Goal: Transaction & Acquisition: Purchase product/service

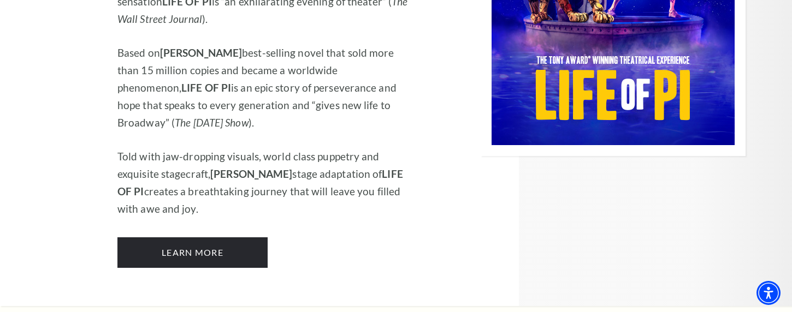
scroll to position [1322, 0]
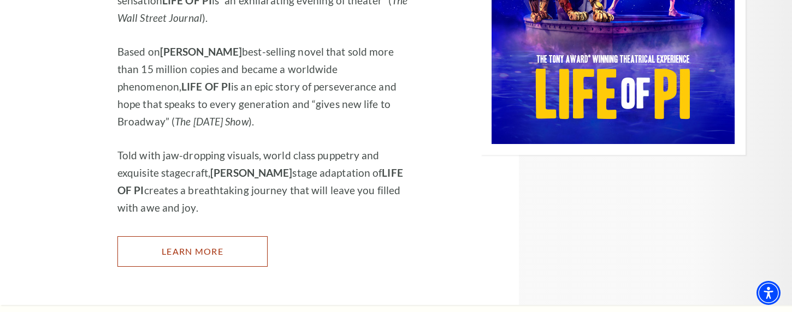
click at [231, 236] on link "Learn More" at bounding box center [192, 251] width 150 height 31
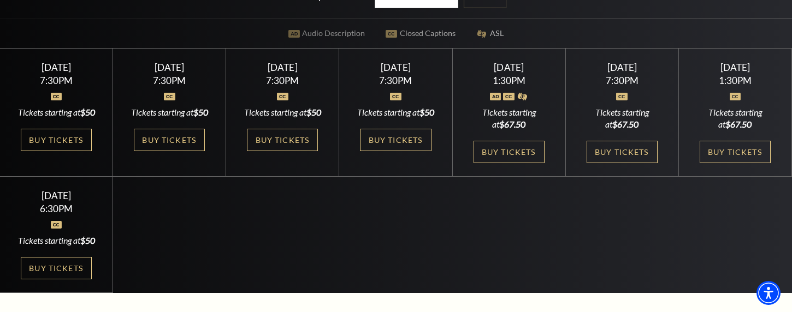
scroll to position [276, 0]
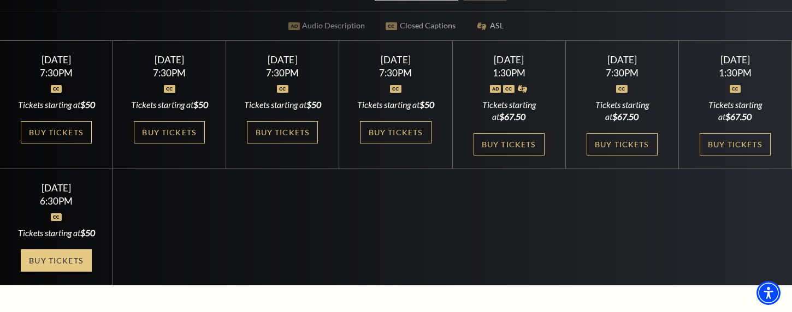
click at [81, 272] on link "Buy Tickets" at bounding box center [56, 261] width 71 height 22
click at [64, 272] on link "Buy Tickets" at bounding box center [56, 261] width 71 height 22
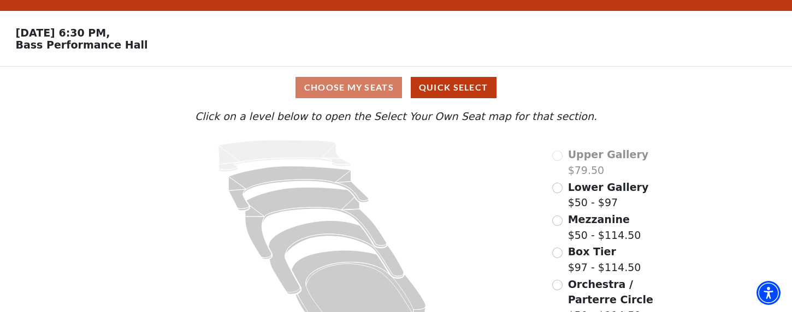
scroll to position [50, 0]
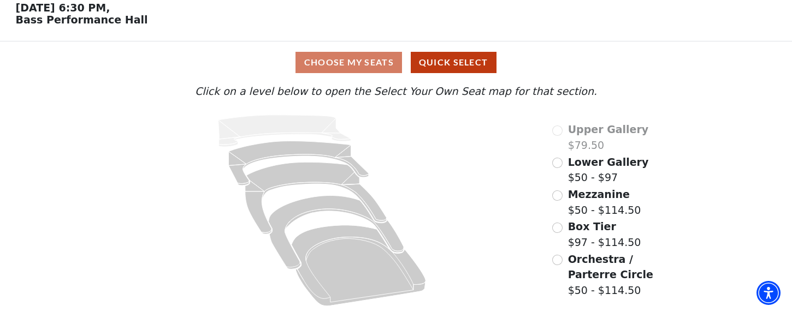
click at [602, 162] on span "Lower Gallery" at bounding box center [608, 162] width 81 height 12
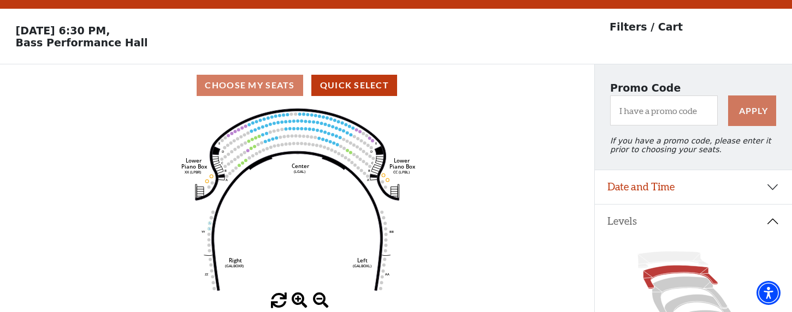
scroll to position [50, 0]
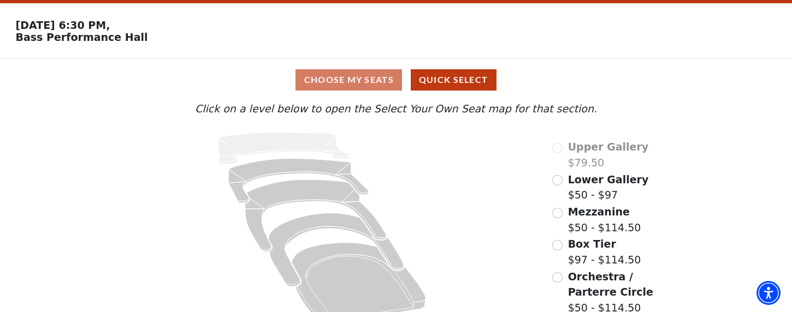
scroll to position [50, 0]
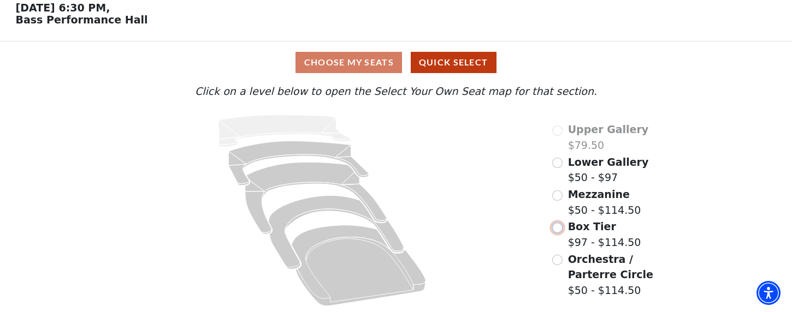
click at [560, 228] on input "Box Tier$97 - $114.50\a" at bounding box center [557, 228] width 10 height 10
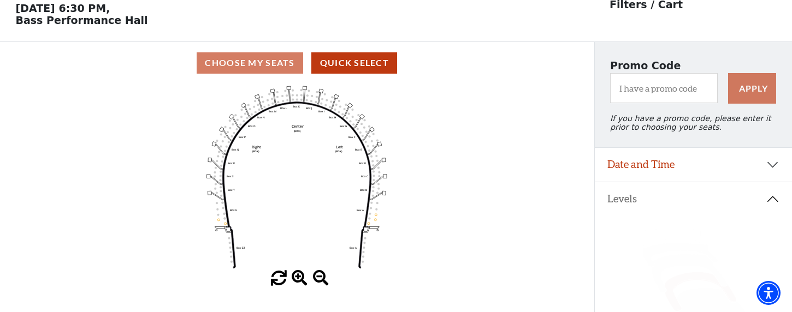
scroll to position [0, 0]
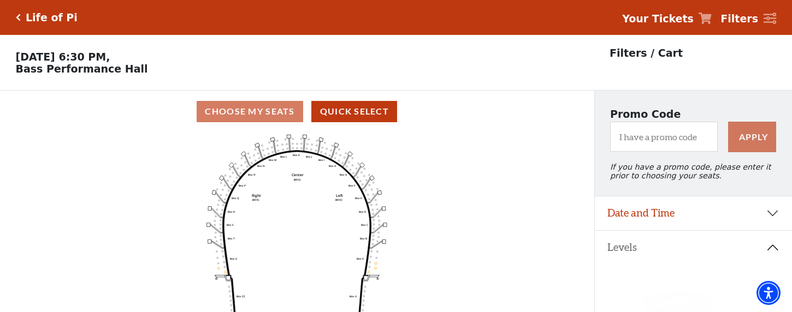
click at [269, 182] on icon "Left (BOX) Right (BOX) Center (BOX) Box ZZ Box U Box T Box S Box R Box Q Box P …" at bounding box center [296, 226] width 535 height 187
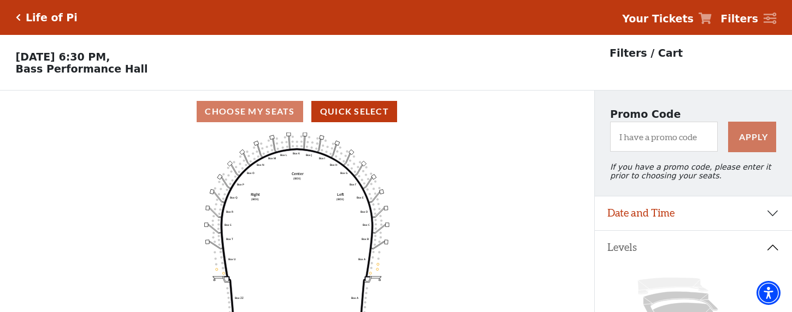
click at [244, 262] on icon "Left (BOX) Right (BOX) Center (BOX) Box ZZ Box U Box T Box S Box R Box Q Box P …" at bounding box center [296, 226] width 535 height 187
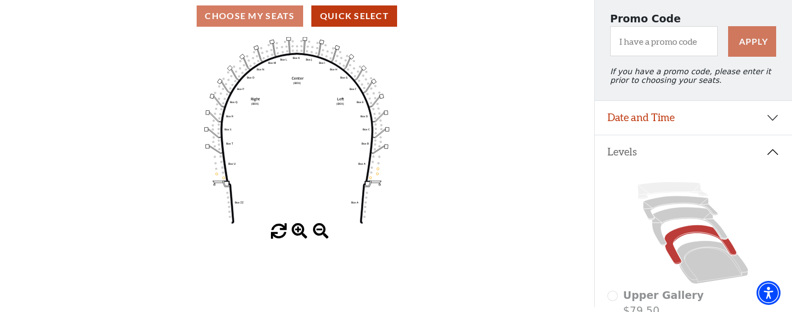
scroll to position [103, 0]
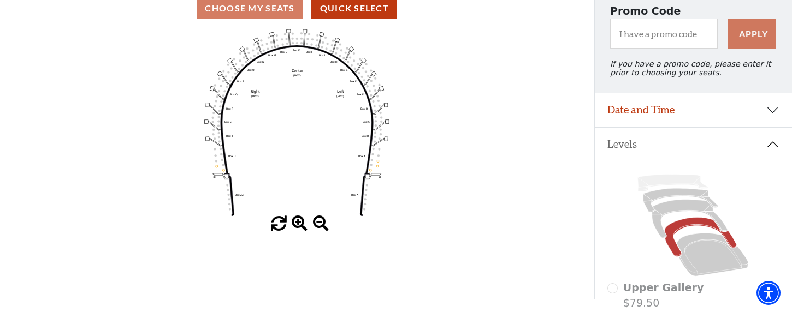
click at [296, 226] on span at bounding box center [300, 224] width 16 height 16
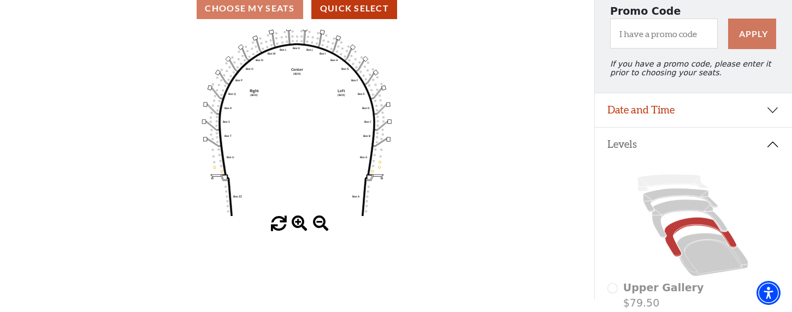
click at [298, 226] on span at bounding box center [300, 224] width 16 height 16
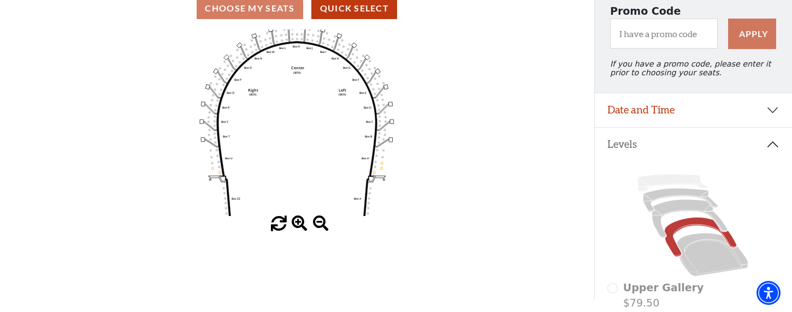
click at [298, 226] on span at bounding box center [300, 224] width 16 height 16
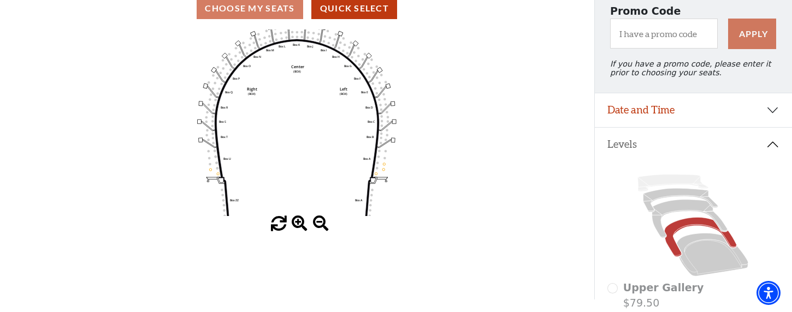
click at [298, 223] on span at bounding box center [300, 224] width 16 height 16
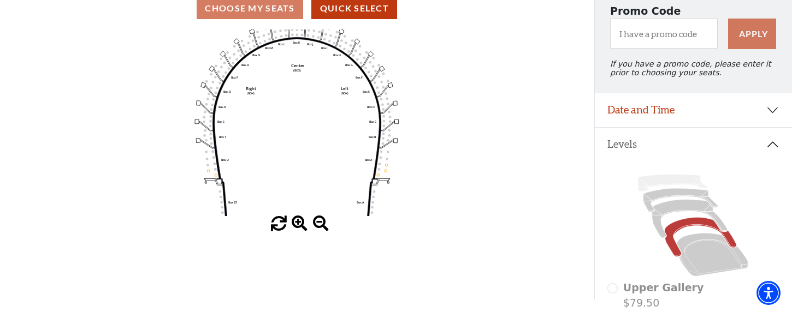
click at [298, 223] on span at bounding box center [300, 224] width 16 height 16
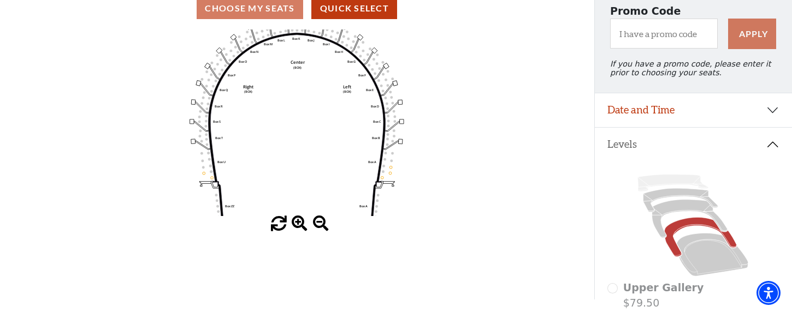
click at [298, 223] on span at bounding box center [300, 224] width 16 height 16
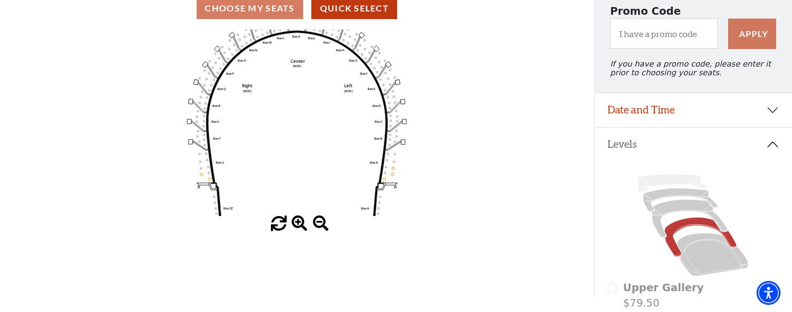
click at [298, 223] on span at bounding box center [300, 224] width 16 height 16
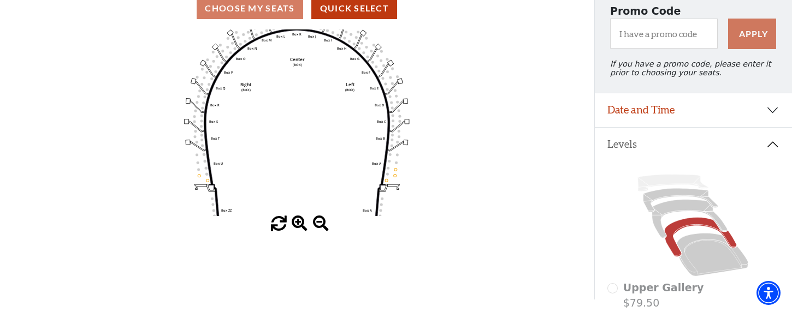
click at [298, 223] on span at bounding box center [300, 224] width 16 height 16
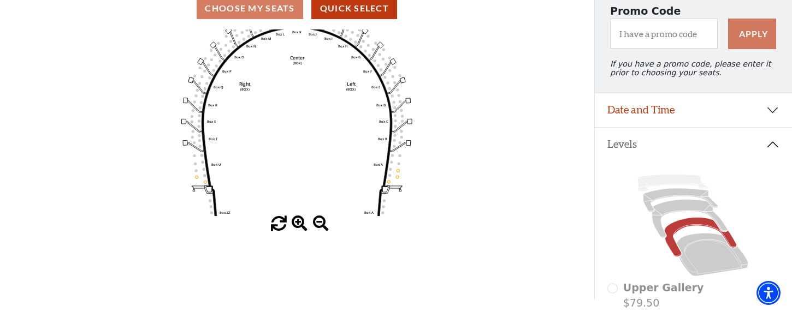
click at [298, 223] on span at bounding box center [300, 224] width 16 height 16
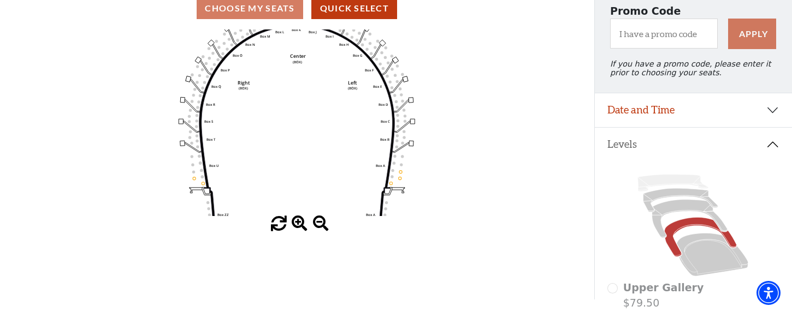
click at [298, 223] on span at bounding box center [300, 224] width 16 height 16
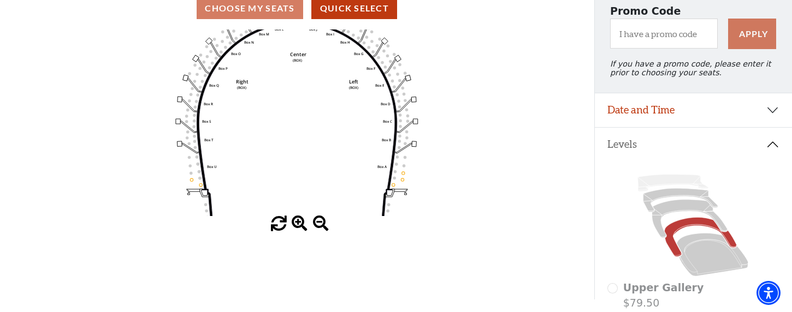
click at [298, 223] on span at bounding box center [300, 224] width 16 height 16
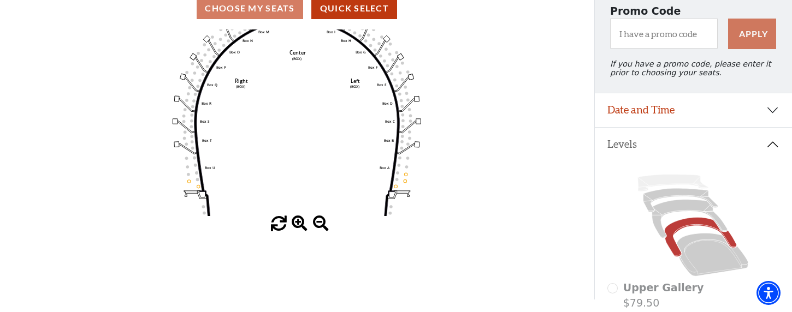
click at [298, 223] on span at bounding box center [300, 224] width 16 height 16
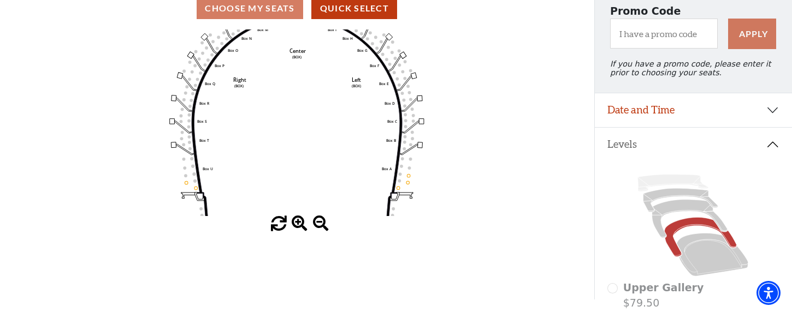
click at [298, 223] on span at bounding box center [300, 224] width 16 height 16
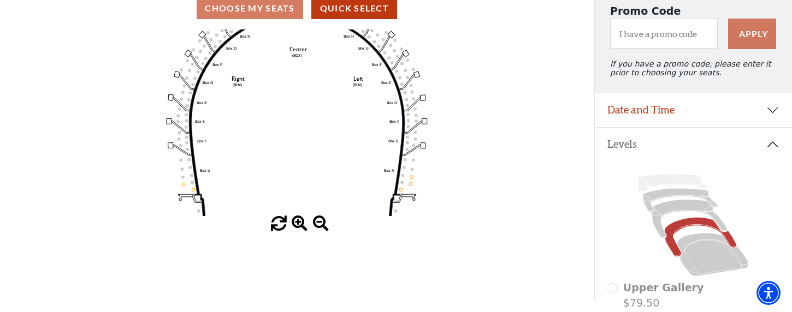
click at [298, 223] on span at bounding box center [300, 224] width 16 height 16
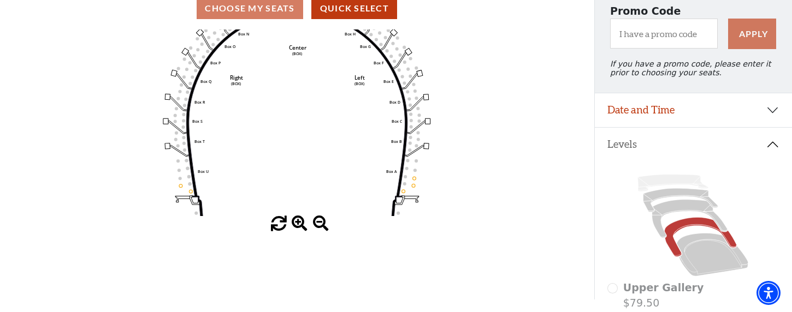
click at [298, 223] on span at bounding box center [300, 224] width 16 height 16
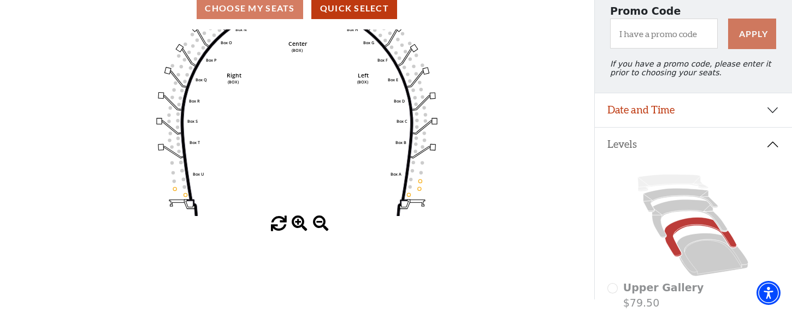
click at [298, 223] on span at bounding box center [300, 224] width 16 height 16
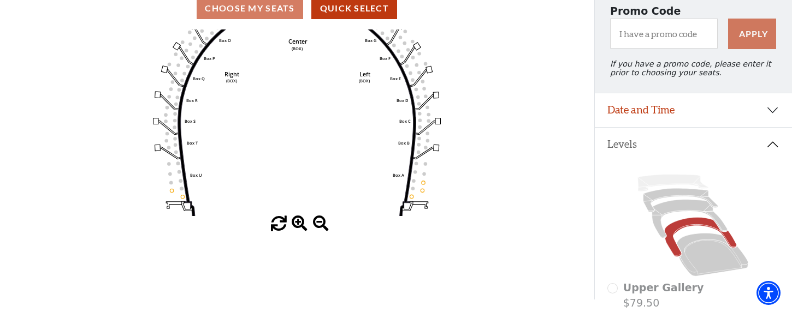
click at [298, 223] on span at bounding box center [300, 224] width 16 height 16
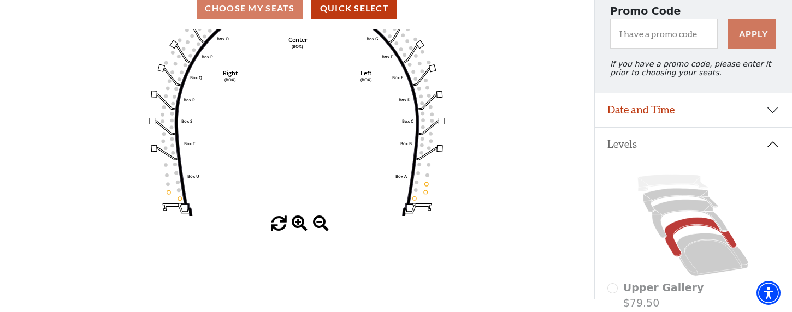
click at [298, 223] on span at bounding box center [300, 224] width 16 height 16
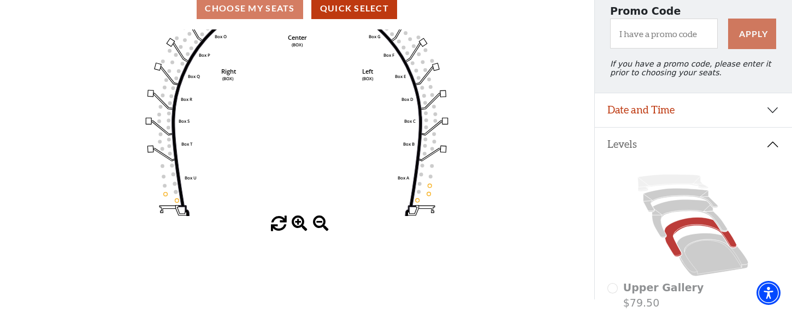
click at [298, 223] on span at bounding box center [300, 224] width 16 height 16
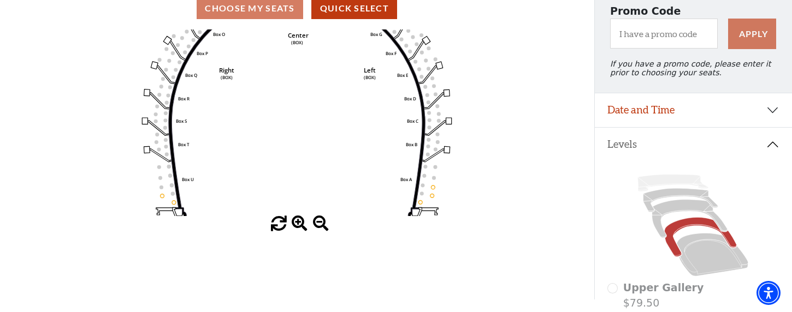
click at [298, 223] on span at bounding box center [300, 224] width 16 height 16
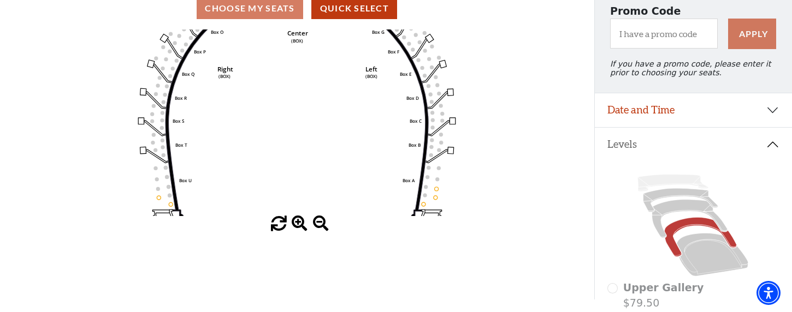
click at [298, 223] on span at bounding box center [300, 224] width 16 height 16
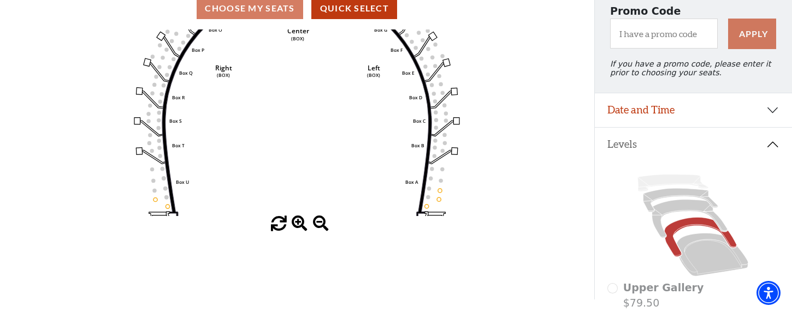
click at [300, 223] on span at bounding box center [300, 224] width 16 height 16
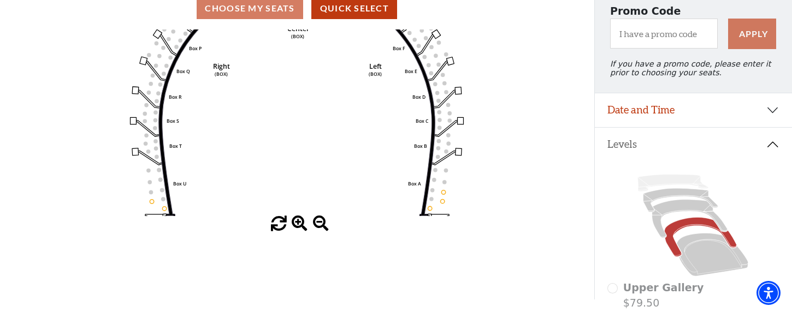
click at [300, 223] on span at bounding box center [300, 224] width 16 height 16
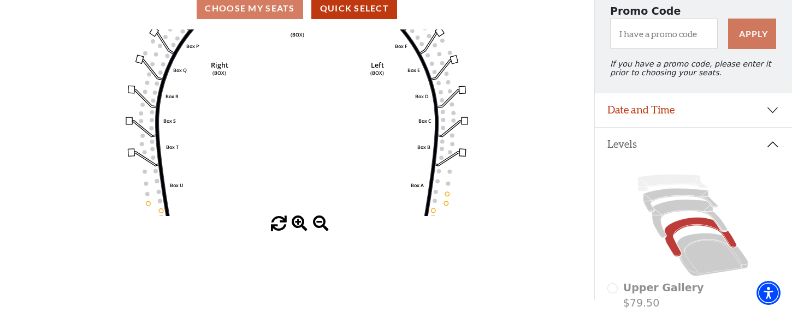
click at [300, 223] on span at bounding box center [300, 224] width 16 height 16
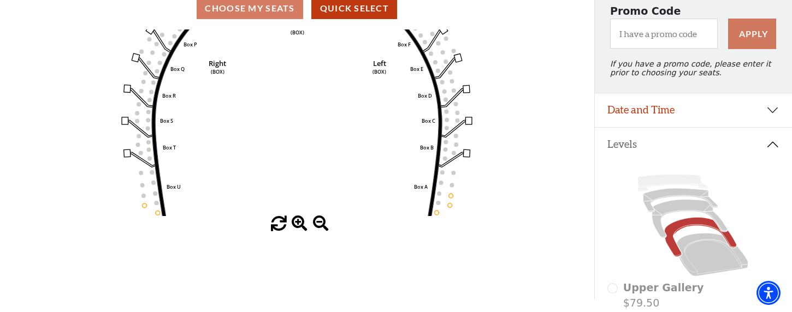
click at [300, 223] on span at bounding box center [300, 224] width 16 height 16
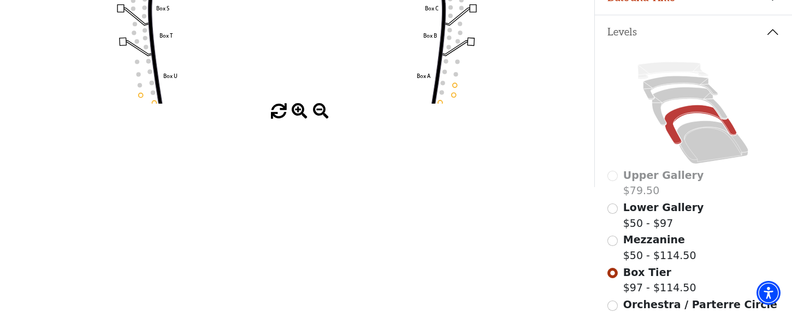
scroll to position [354, 0]
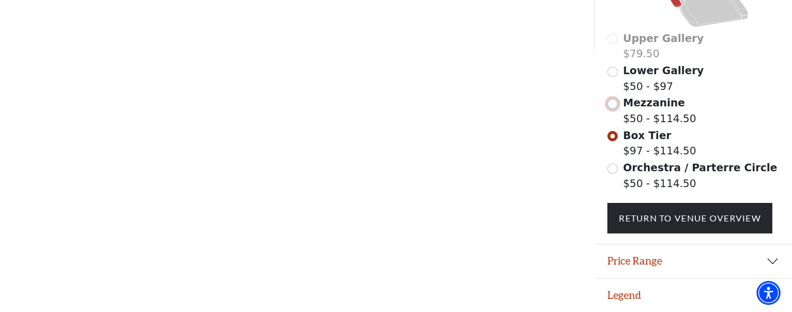
click at [613, 104] on input "Mezzanine$50 - $114.50\a" at bounding box center [612, 104] width 10 height 10
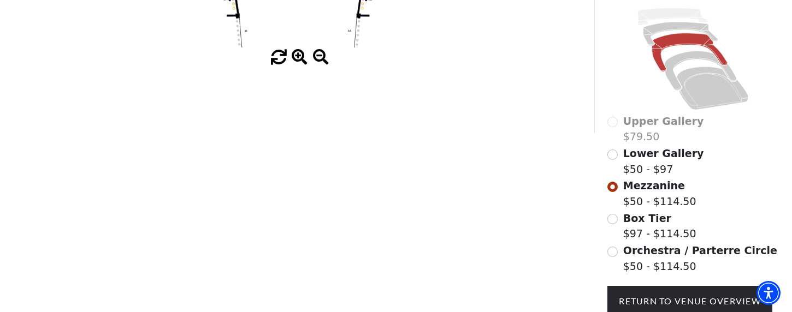
scroll to position [283, 0]
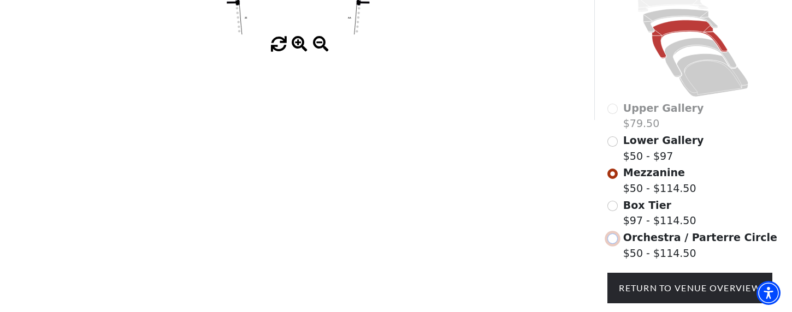
click at [614, 240] on input "Orchestra / Parterre Circle$50 - $114.50\a" at bounding box center [612, 239] width 10 height 10
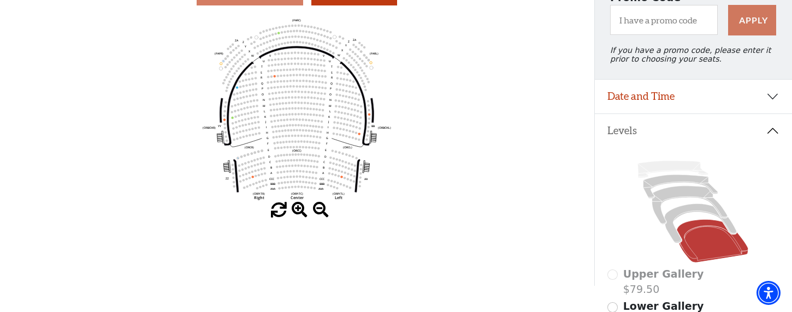
scroll to position [117, 0]
click at [299, 208] on span at bounding box center [300, 210] width 16 height 16
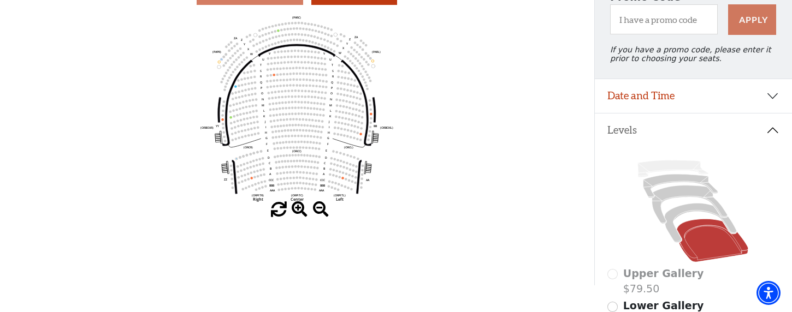
click at [299, 208] on span at bounding box center [300, 210] width 16 height 16
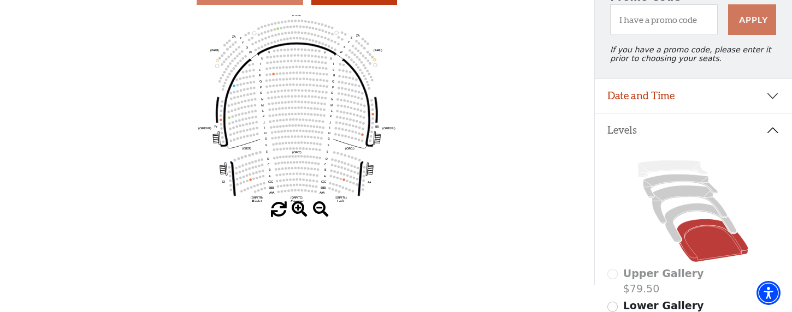
click at [299, 208] on span at bounding box center [300, 210] width 16 height 16
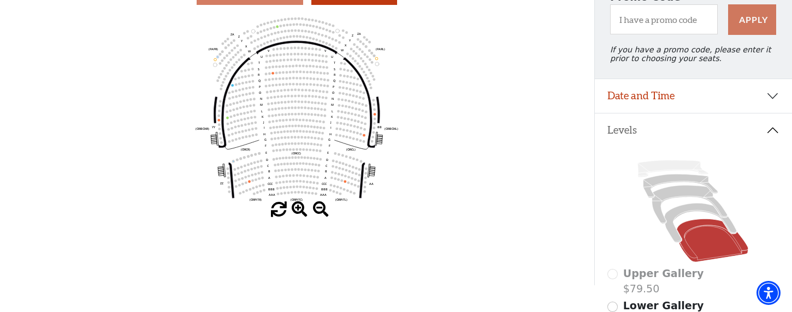
click at [299, 208] on span at bounding box center [300, 210] width 16 height 16
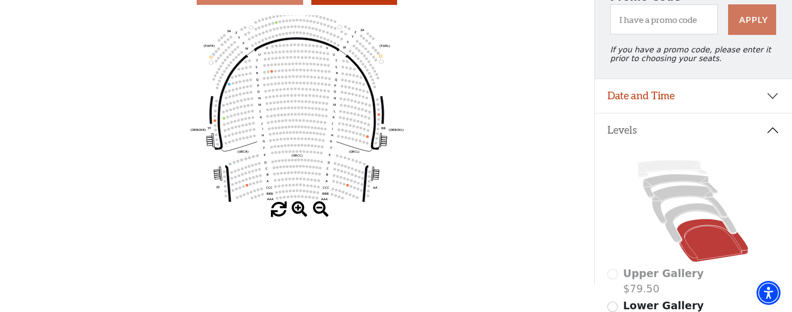
click at [299, 208] on span at bounding box center [300, 210] width 16 height 16
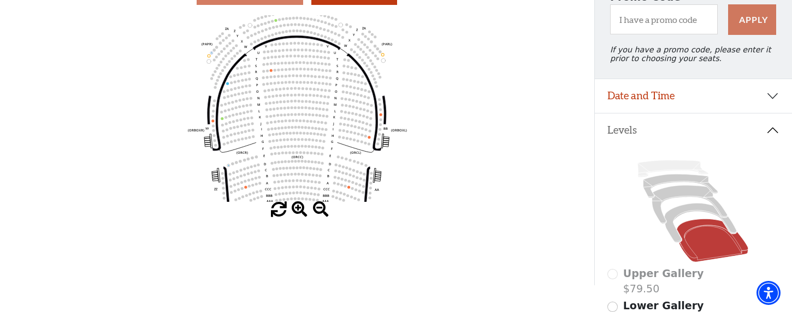
click at [299, 208] on span at bounding box center [300, 210] width 16 height 16
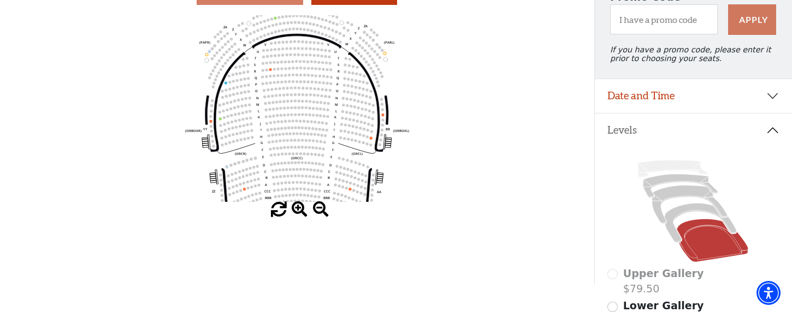
click at [299, 208] on span at bounding box center [300, 210] width 16 height 16
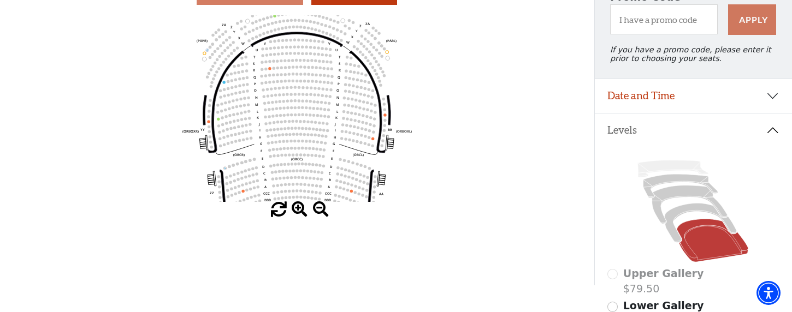
click at [299, 208] on span at bounding box center [300, 210] width 16 height 16
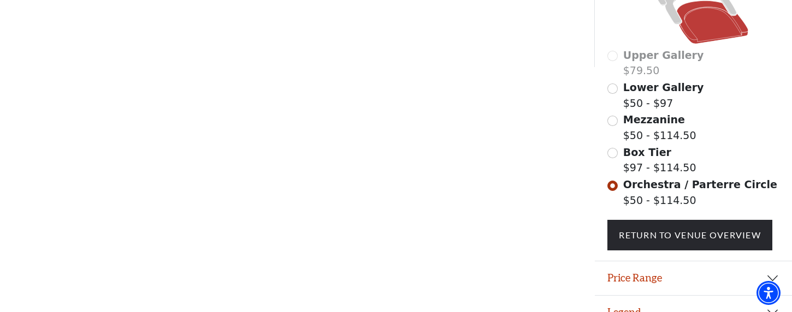
scroll to position [354, 0]
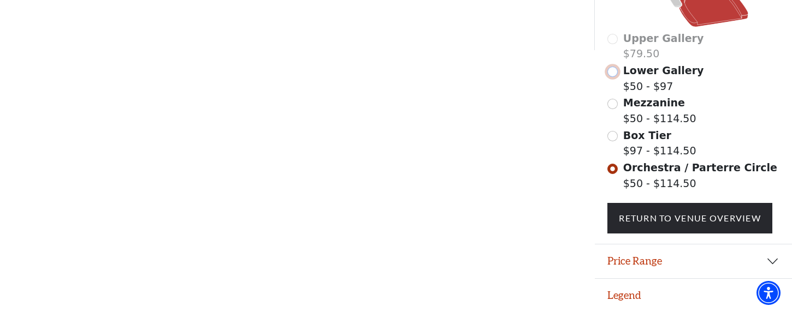
click at [613, 71] on input "Lower Gallery$50 - $97\a" at bounding box center [612, 72] width 10 height 10
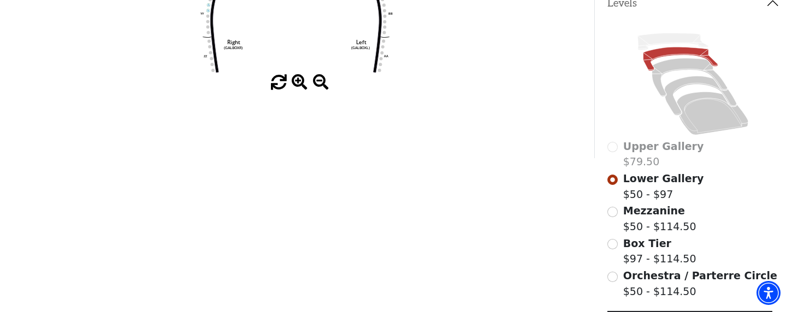
scroll to position [247, 0]
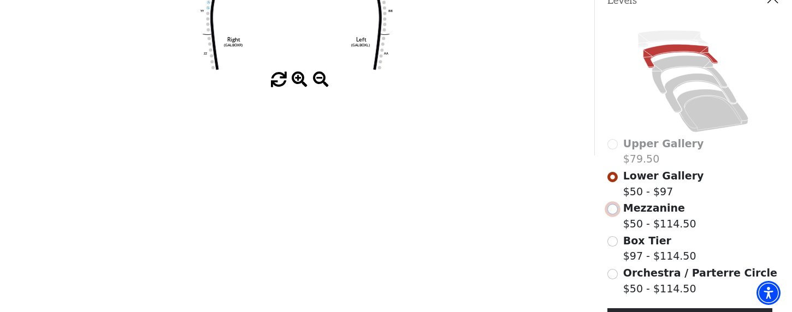
click at [615, 209] on input "Mezzanine$50 - $114.50\a" at bounding box center [612, 209] width 10 height 10
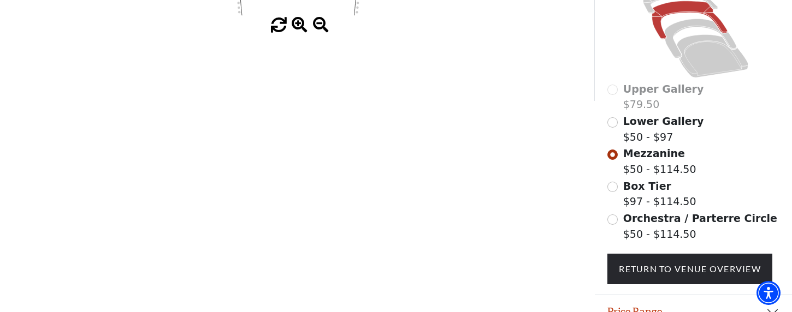
scroll to position [301, 0]
click at [618, 123] on div "Lower Gallery $50 - $97" at bounding box center [692, 129] width 171 height 31
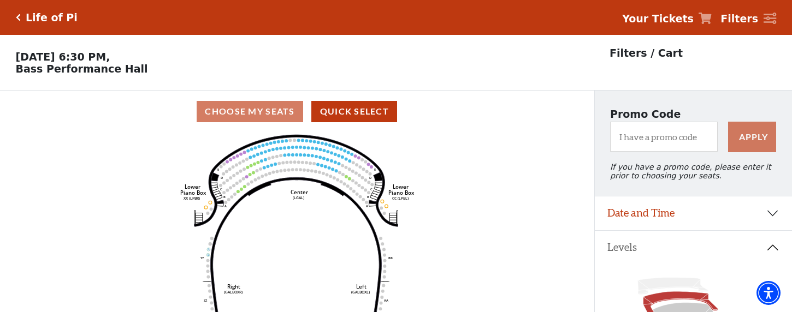
scroll to position [50, 0]
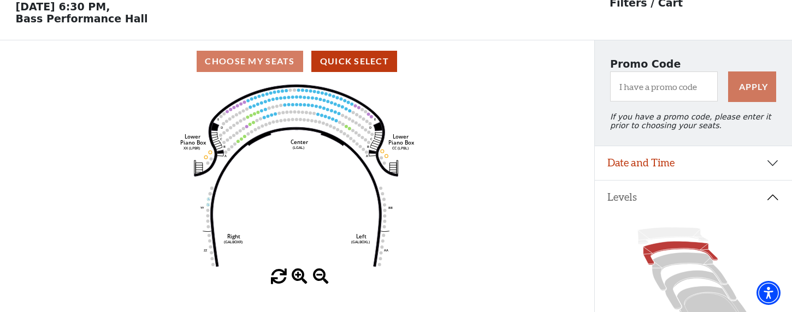
click at [256, 128] on circle at bounding box center [255, 129] width 3 height 3
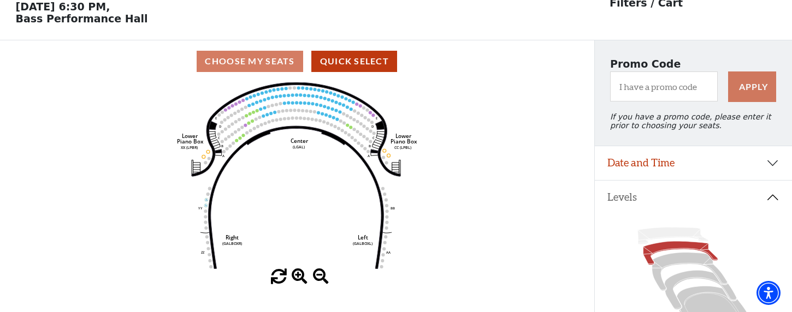
click at [298, 277] on span at bounding box center [300, 277] width 16 height 16
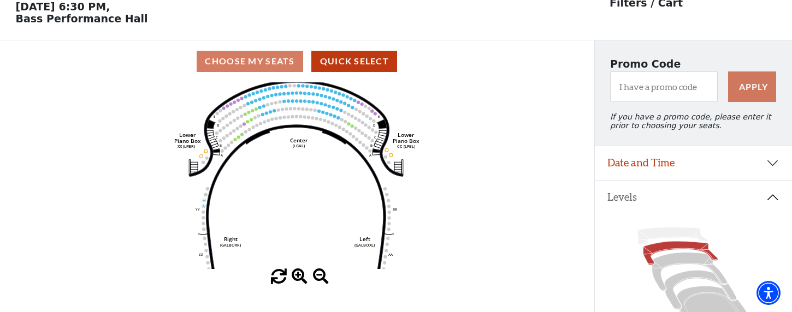
click at [298, 277] on span at bounding box center [300, 277] width 16 height 16
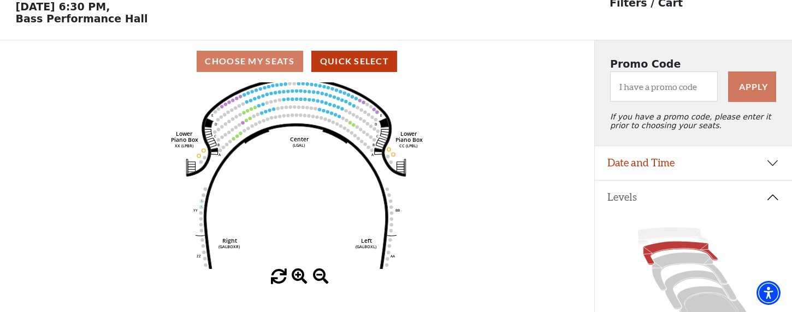
click at [298, 277] on span at bounding box center [300, 277] width 16 height 16
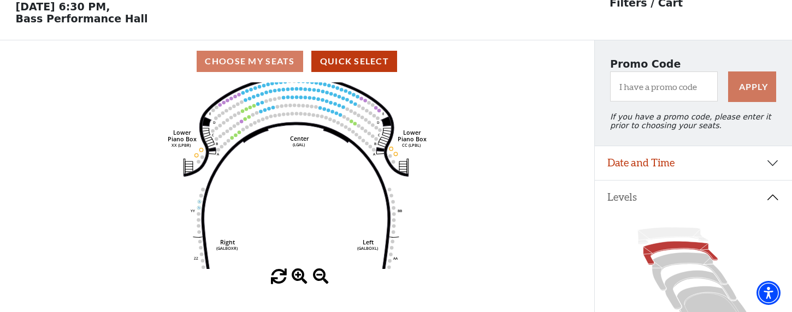
click at [298, 277] on span at bounding box center [300, 277] width 16 height 16
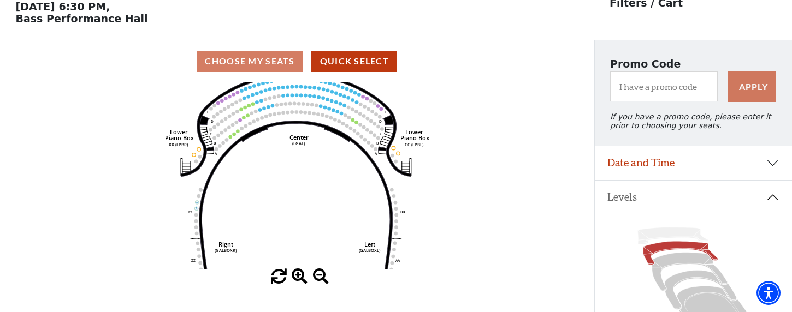
click at [298, 277] on span at bounding box center [300, 277] width 16 height 16
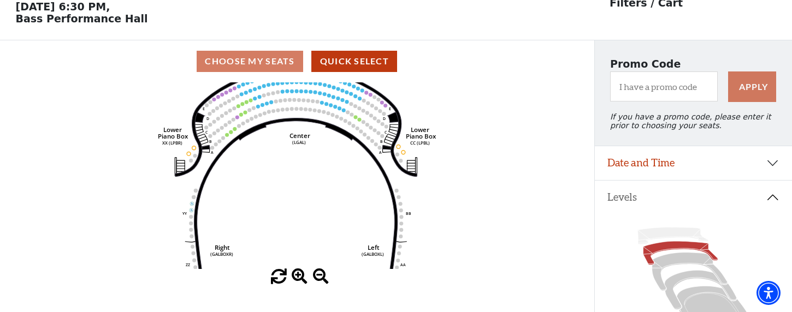
click at [298, 277] on span at bounding box center [300, 277] width 16 height 16
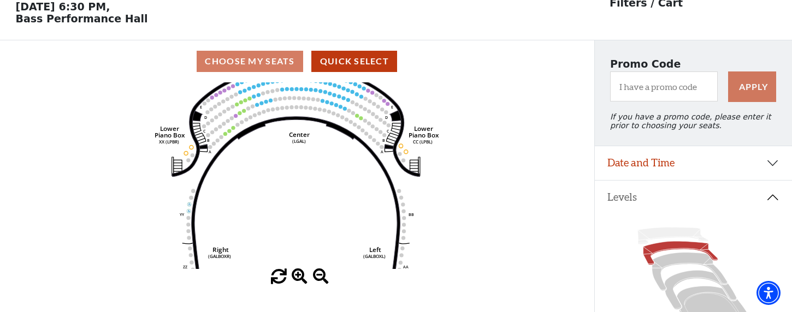
click at [298, 277] on span at bounding box center [300, 277] width 16 height 16
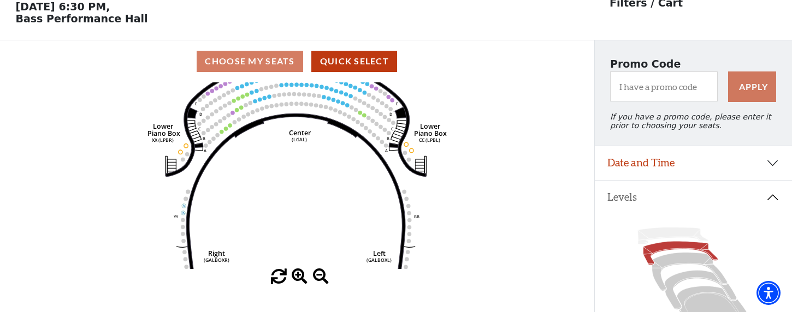
click at [298, 277] on span at bounding box center [300, 277] width 16 height 16
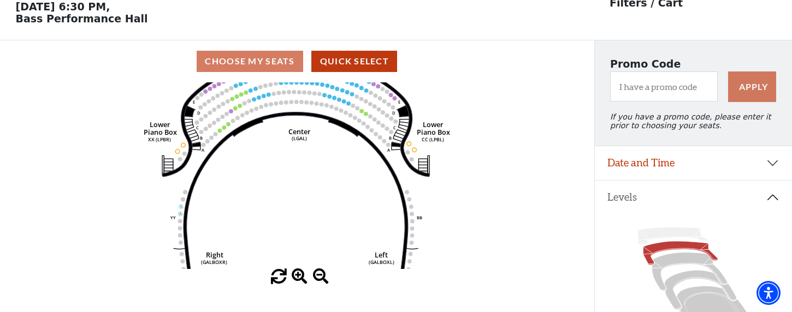
click at [298, 277] on span at bounding box center [300, 277] width 16 height 16
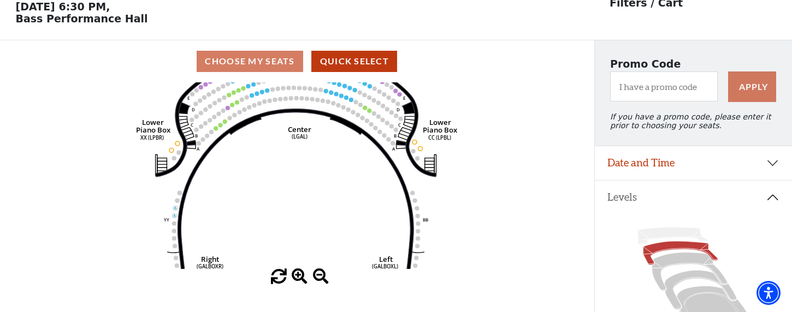
click at [298, 277] on span at bounding box center [300, 277] width 16 height 16
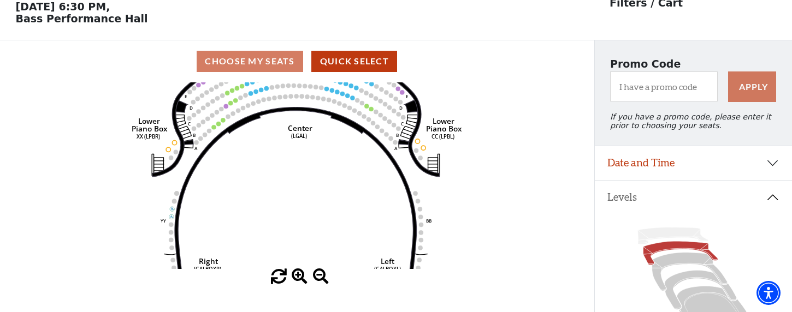
click at [298, 277] on span at bounding box center [300, 277] width 16 height 16
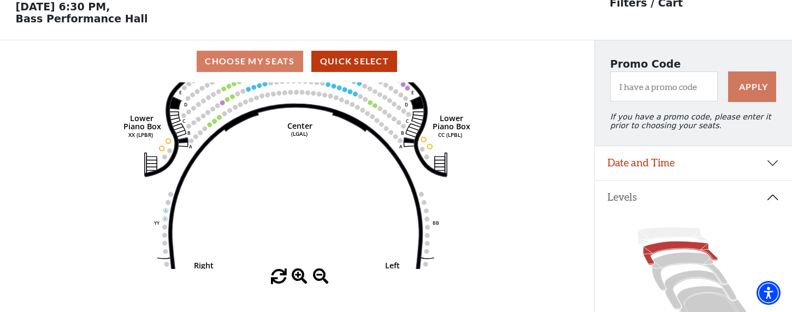
click at [298, 277] on span at bounding box center [300, 277] width 16 height 16
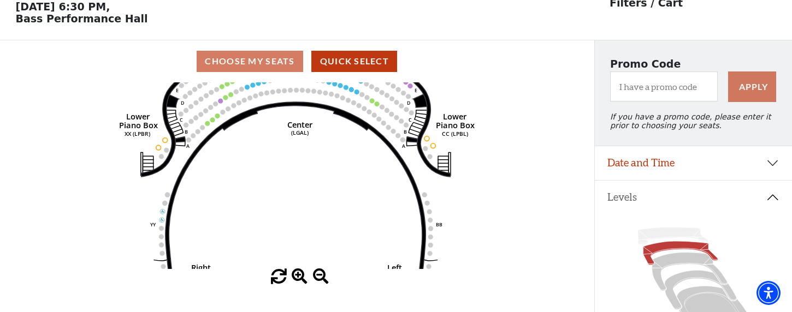
click at [298, 277] on span at bounding box center [300, 277] width 16 height 16
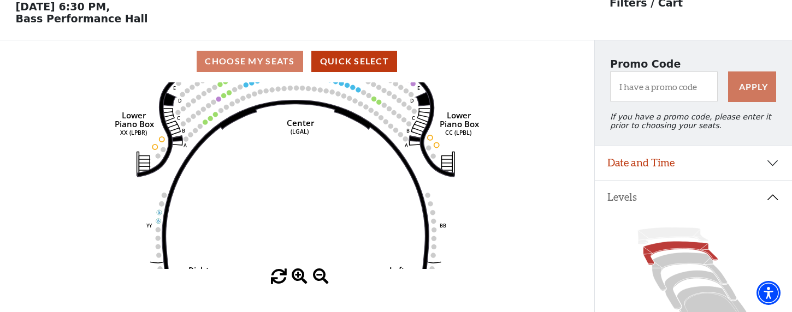
click at [298, 277] on span at bounding box center [300, 277] width 16 height 16
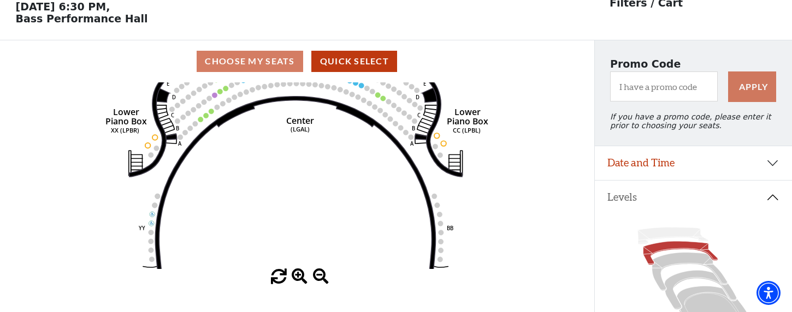
click at [298, 277] on span at bounding box center [300, 277] width 16 height 16
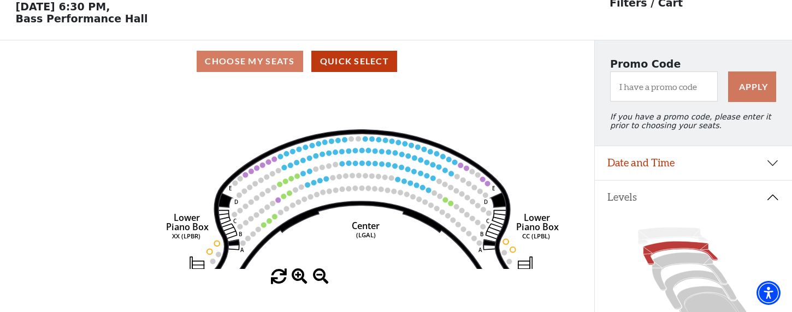
drag, startPoint x: 245, startPoint y: 146, endPoint x: 309, endPoint y: 252, distance: 124.2
click at [309, 252] on icon "Right (GALBOXR) E D C B A E D C B A YY ZZ Left (GALBOXL) BB AA Center Lower Pia…" at bounding box center [296, 175] width 535 height 187
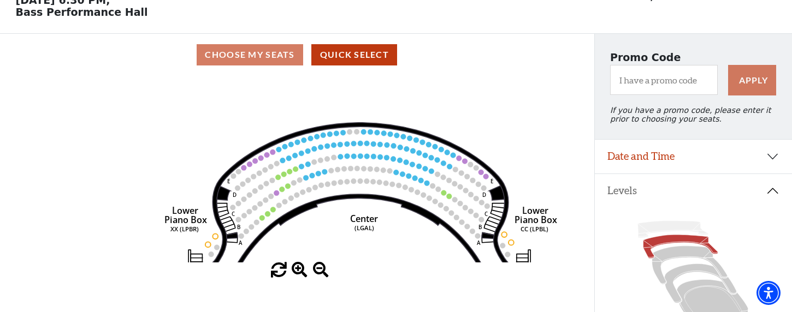
scroll to position [110, 0]
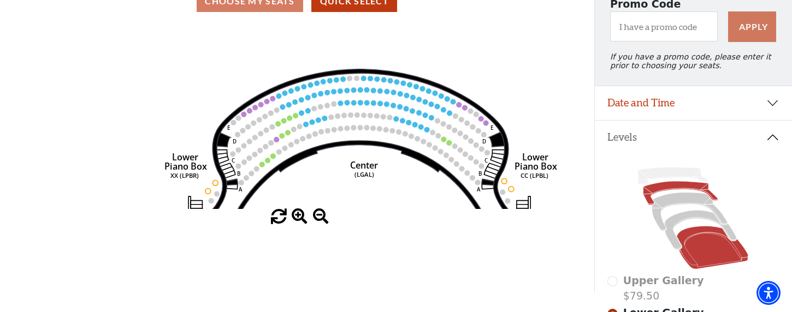
click at [713, 238] on icon at bounding box center [713, 248] width 72 height 43
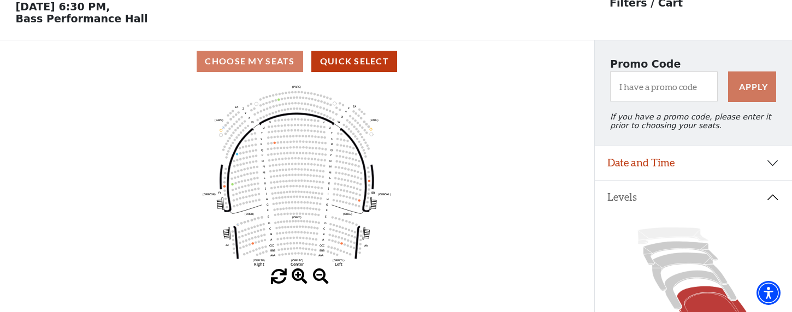
scroll to position [50, 0]
click at [678, 304] on icon at bounding box center [701, 290] width 72 height 39
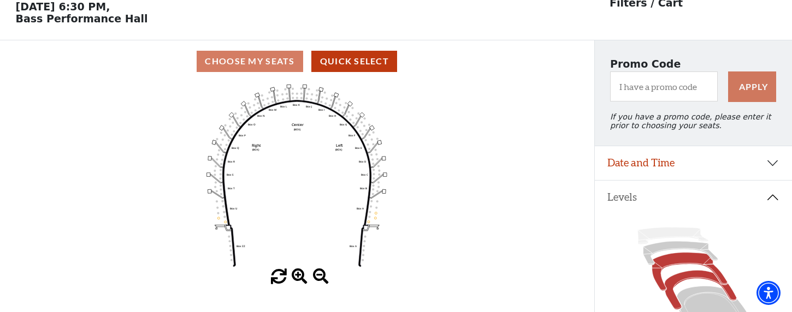
click at [659, 276] on icon at bounding box center [689, 272] width 75 height 38
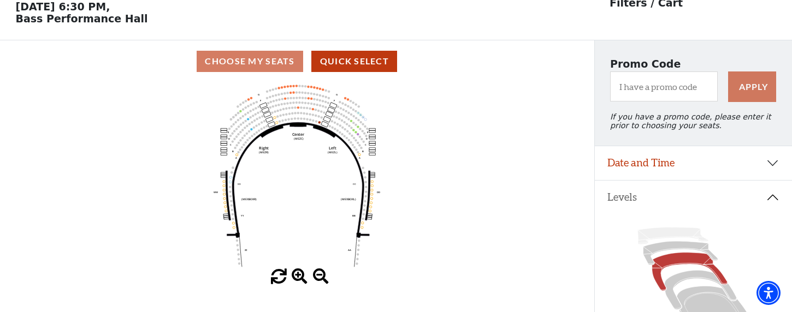
click at [298, 279] on span at bounding box center [300, 277] width 16 height 16
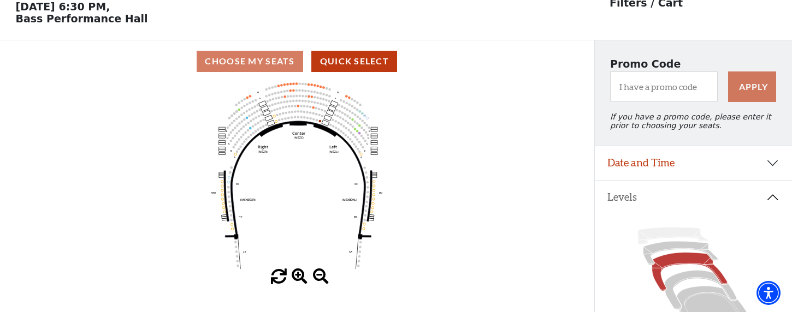
click at [298, 279] on span at bounding box center [300, 277] width 16 height 16
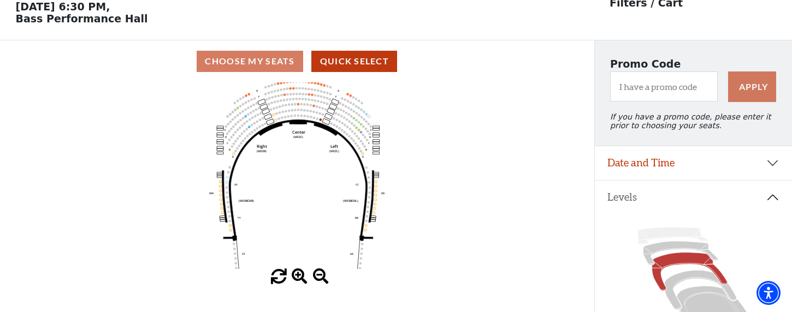
click at [298, 279] on span at bounding box center [300, 277] width 16 height 16
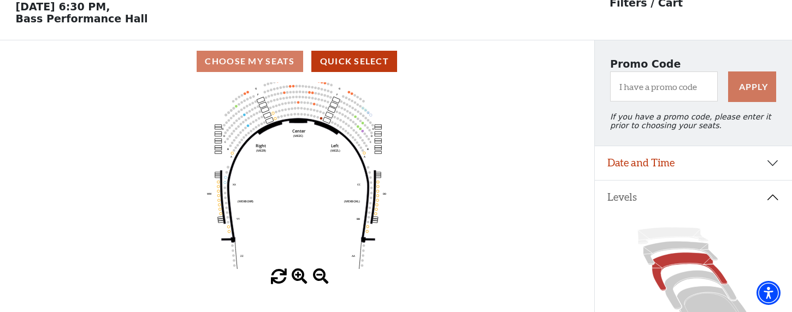
click at [298, 279] on span at bounding box center [300, 277] width 16 height 16
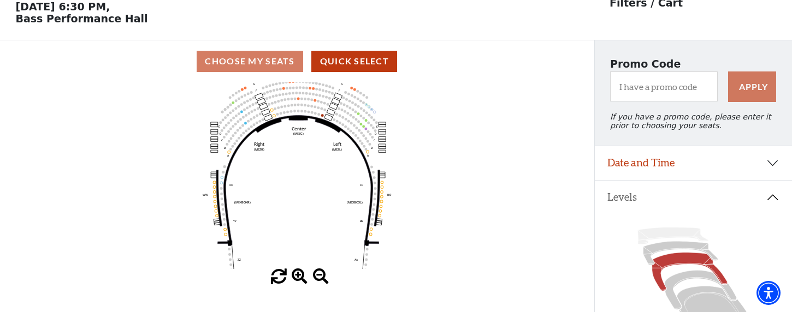
click at [298, 279] on span at bounding box center [300, 277] width 16 height 16
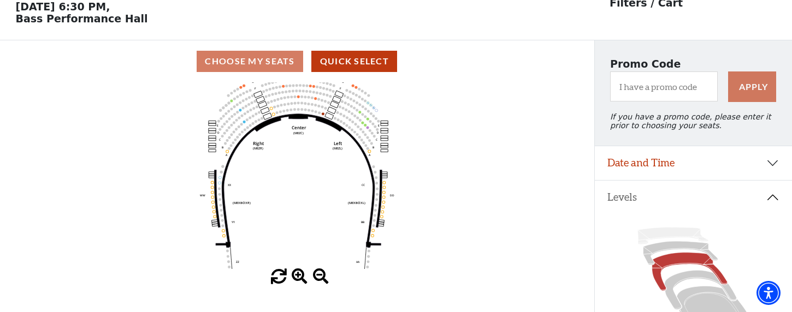
click at [298, 279] on span at bounding box center [300, 277] width 16 height 16
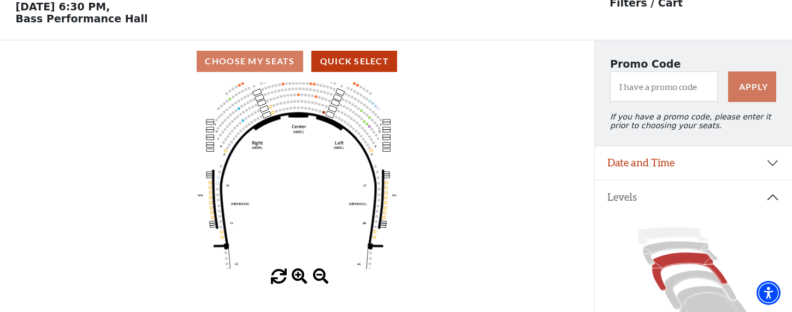
click at [298, 279] on span at bounding box center [300, 277] width 16 height 16
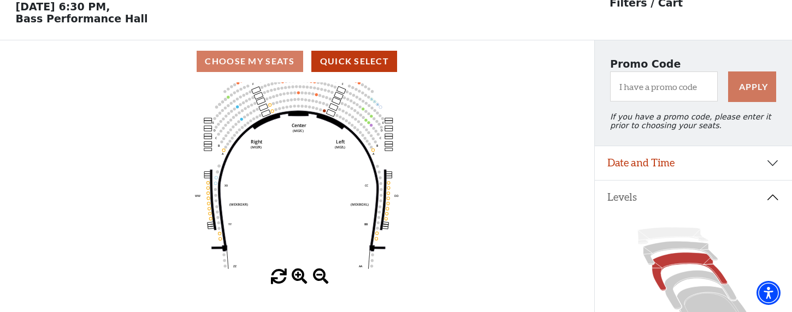
click at [298, 279] on span at bounding box center [300, 277] width 16 height 16
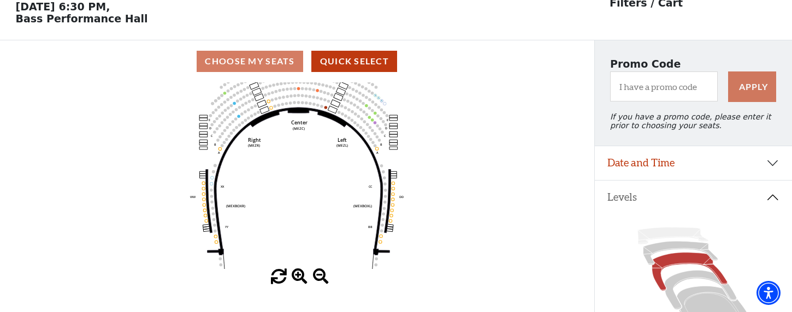
click at [298, 279] on span at bounding box center [300, 277] width 16 height 16
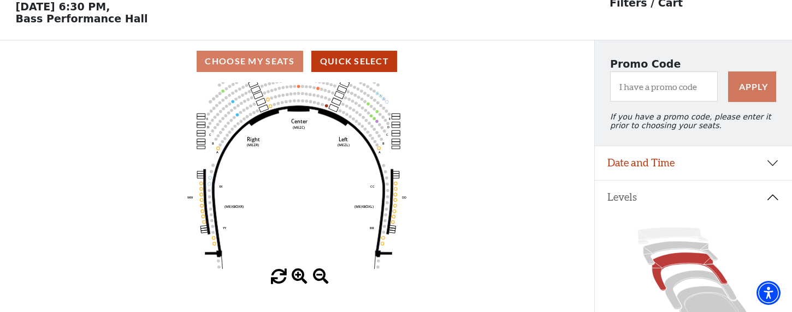
click at [298, 279] on span at bounding box center [300, 277] width 16 height 16
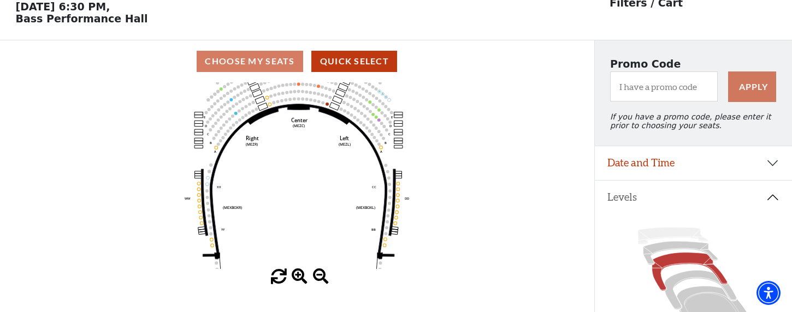
click at [298, 279] on span at bounding box center [300, 277] width 16 height 16
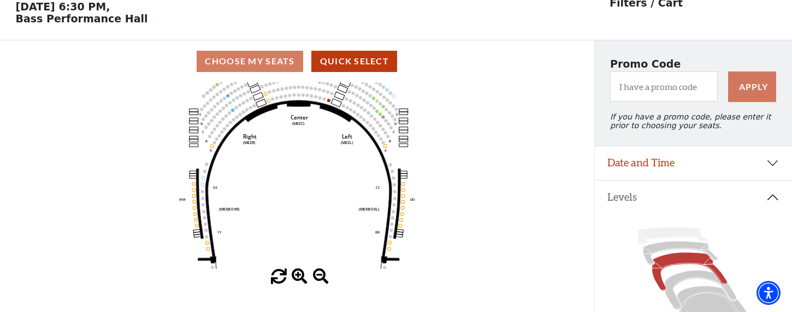
click at [298, 279] on span at bounding box center [300, 277] width 16 height 16
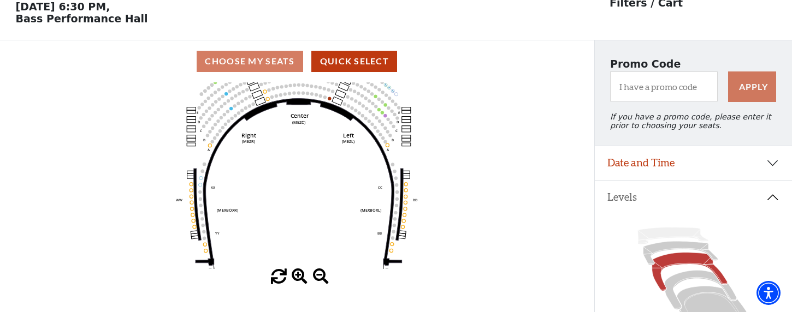
click at [298, 279] on span at bounding box center [300, 277] width 16 height 16
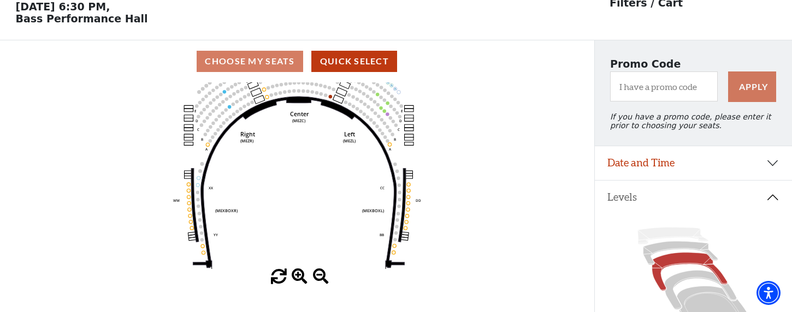
click at [298, 279] on span at bounding box center [300, 277] width 16 height 16
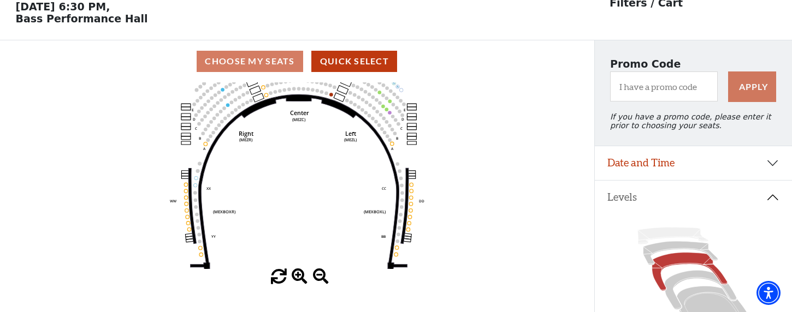
click at [298, 278] on span at bounding box center [300, 277] width 16 height 16
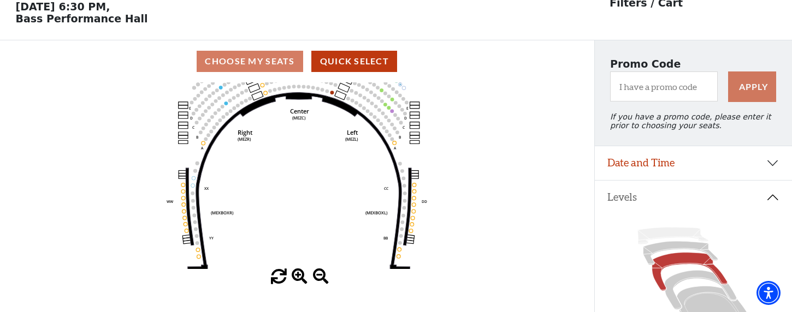
click at [298, 278] on span at bounding box center [300, 277] width 16 height 16
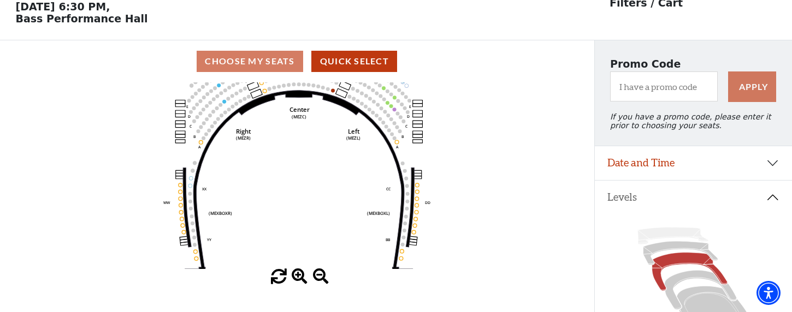
click at [298, 278] on span at bounding box center [300, 277] width 16 height 16
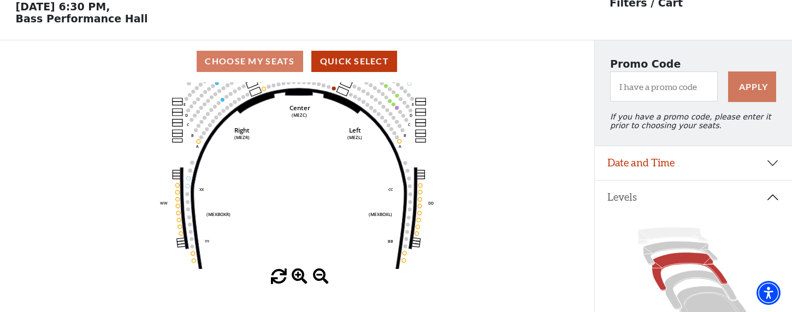
click at [298, 278] on span at bounding box center [300, 277] width 16 height 16
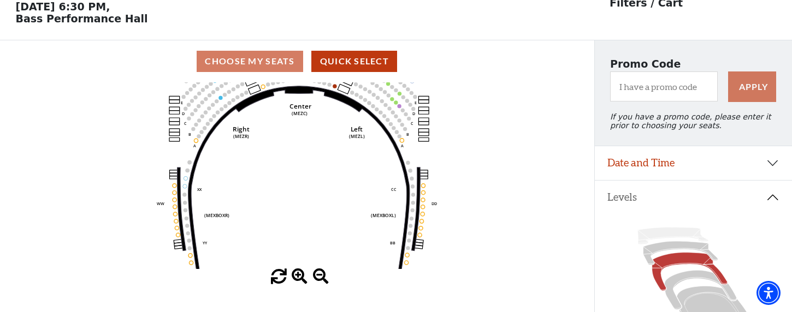
click at [298, 278] on span at bounding box center [300, 277] width 16 height 16
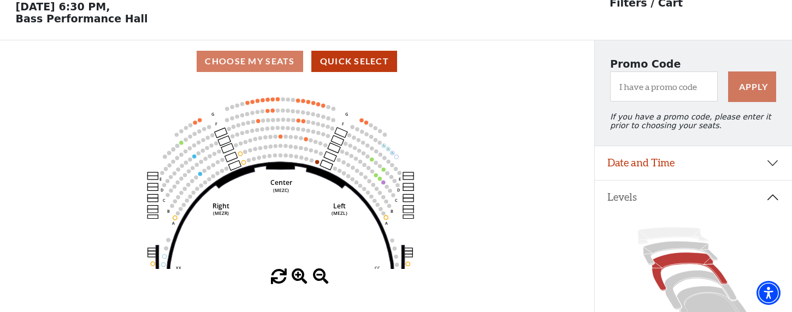
drag, startPoint x: 321, startPoint y: 169, endPoint x: 303, endPoint y: 244, distance: 76.3
click at [303, 243] on icon "Center (MEZC) Right (MEZR) Left (MEZL) (MEXBOXR) (MEXBOXL) XX WW CC DD YY BB ZZ…" at bounding box center [296, 175] width 535 height 187
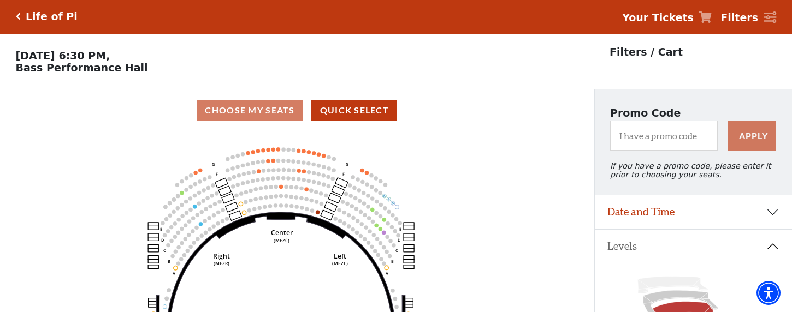
scroll to position [0, 0]
